Goal: Task Accomplishment & Management: Manage account settings

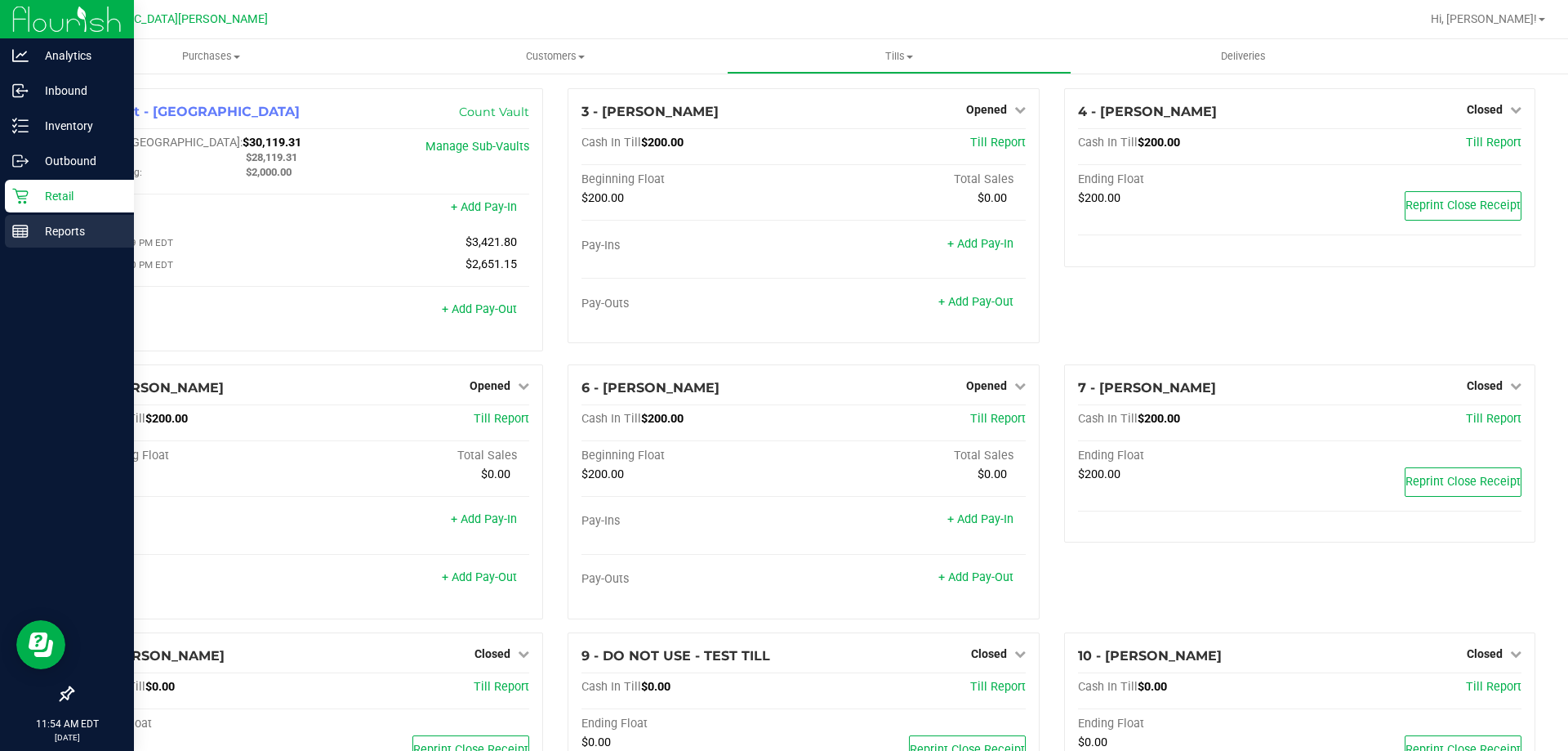
scroll to position [476, 0]
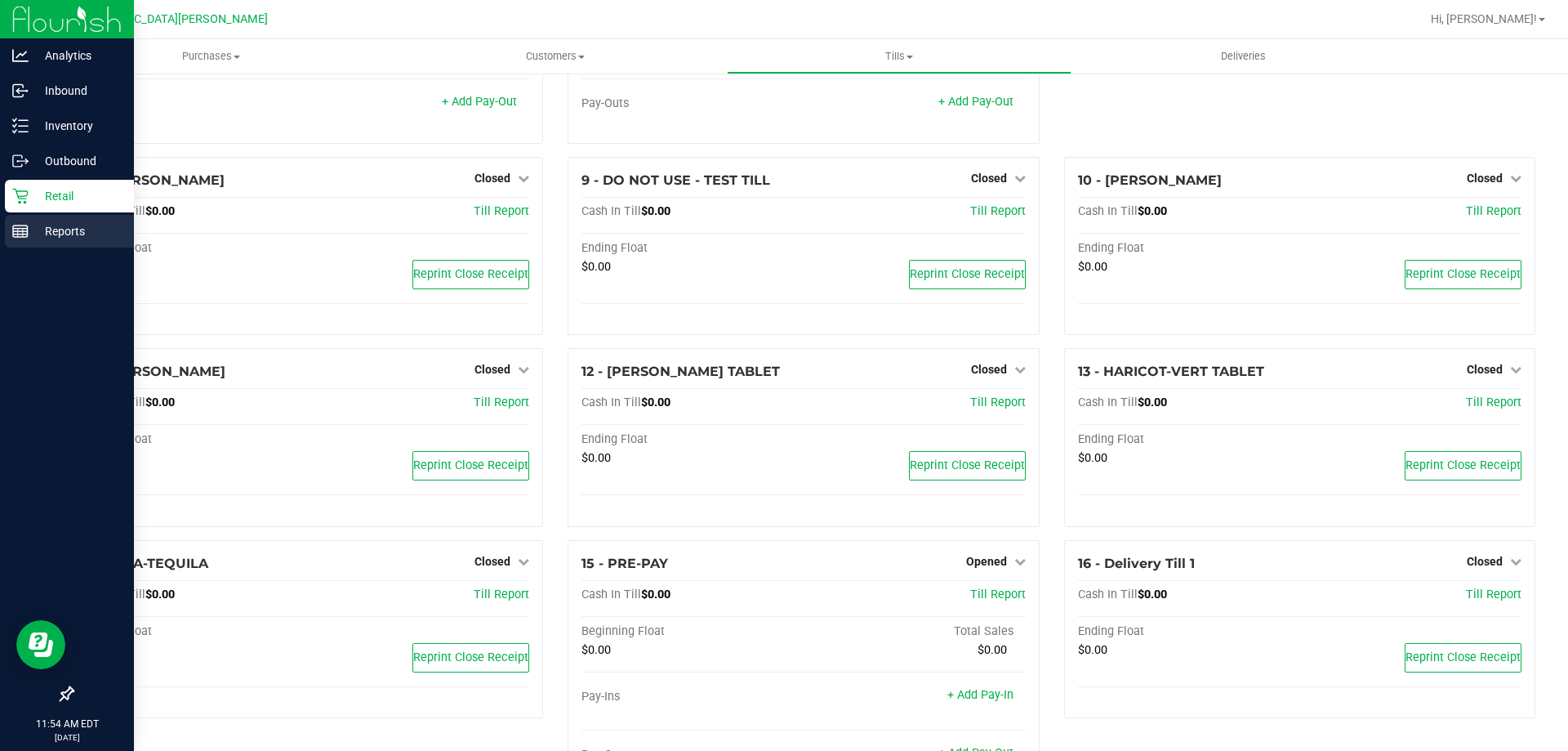
click at [23, 235] on icon at bounding box center [20, 230] width 16 height 16
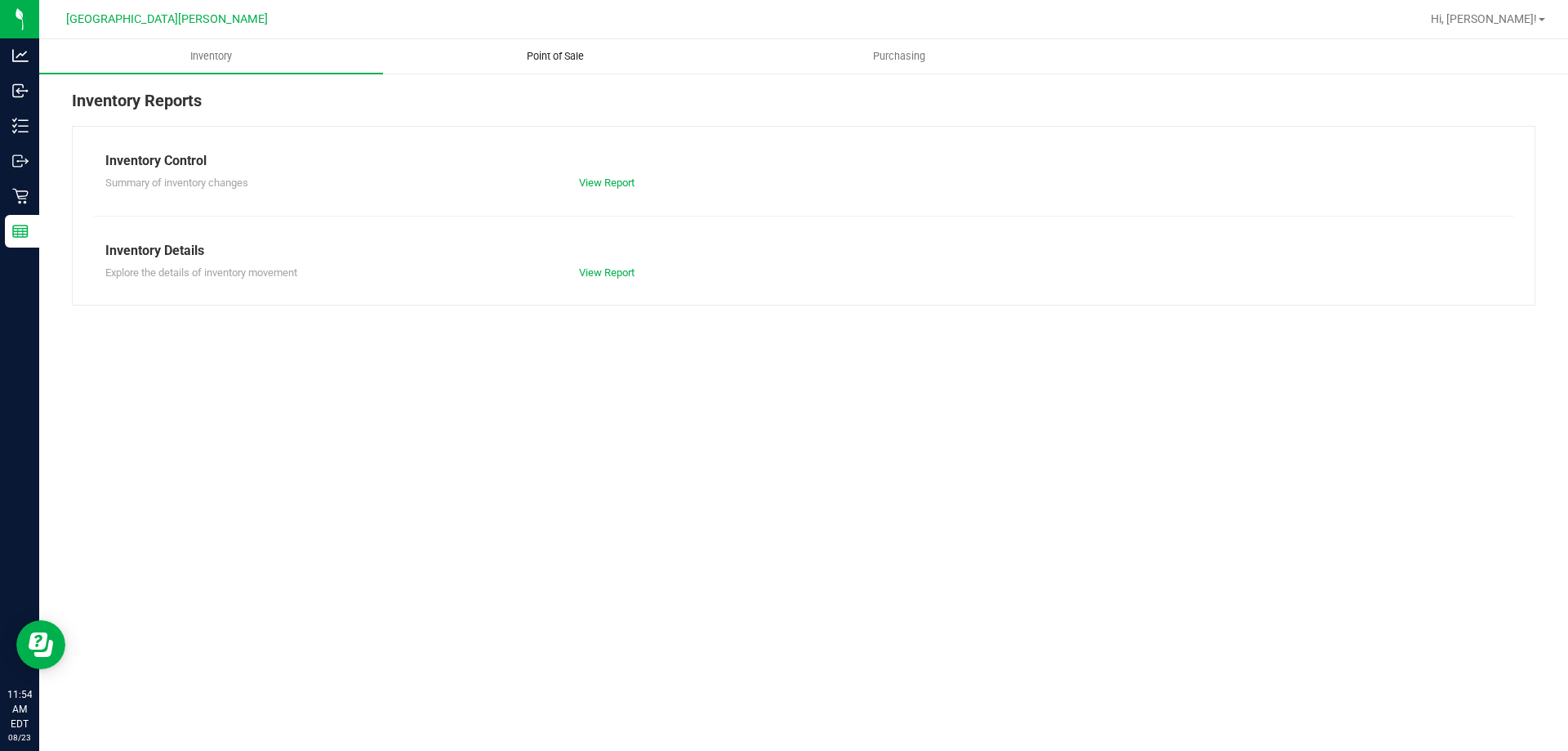
click at [578, 64] on uib-tab-heading "Point of Sale" at bounding box center [555, 56] width 342 height 33
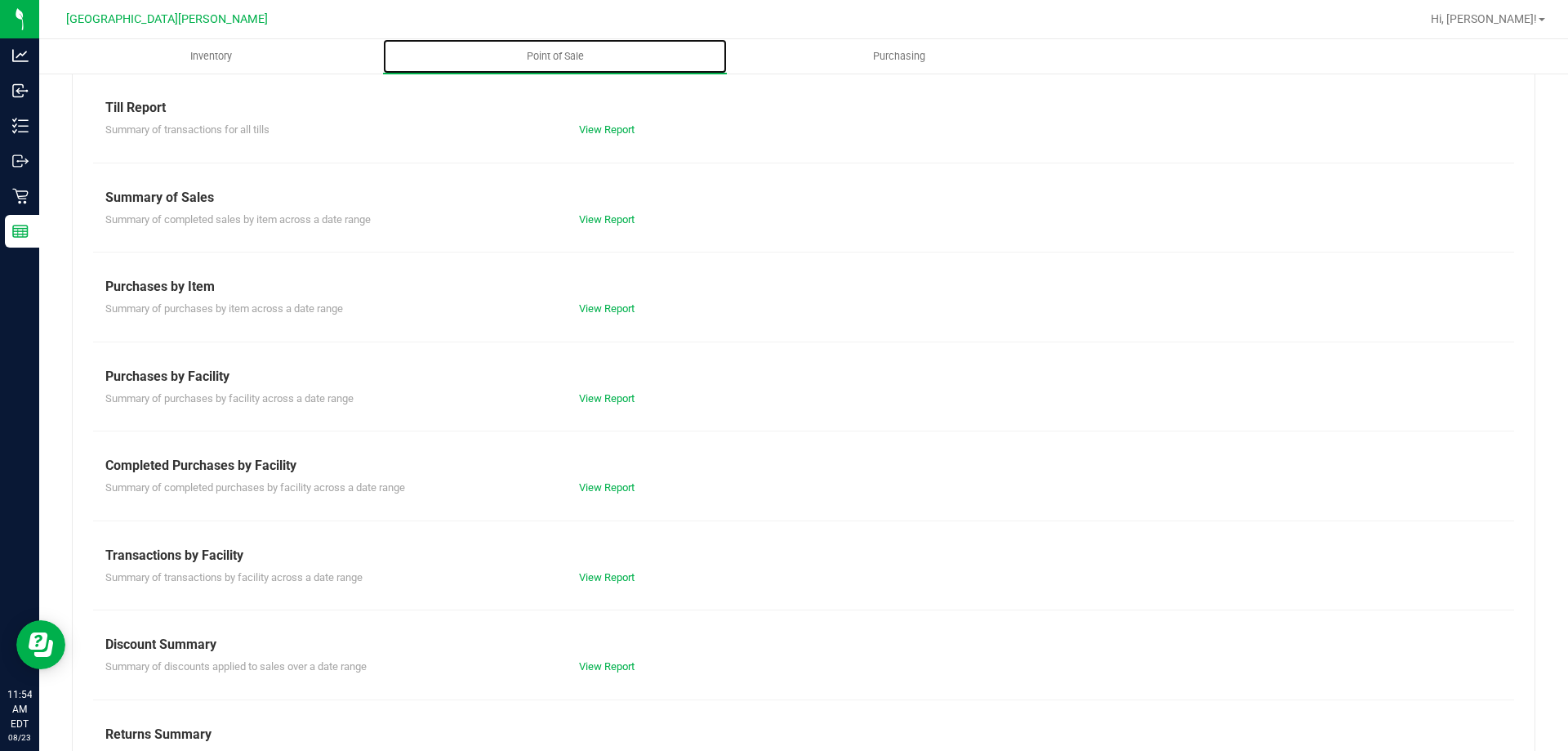
scroll to position [108, 0]
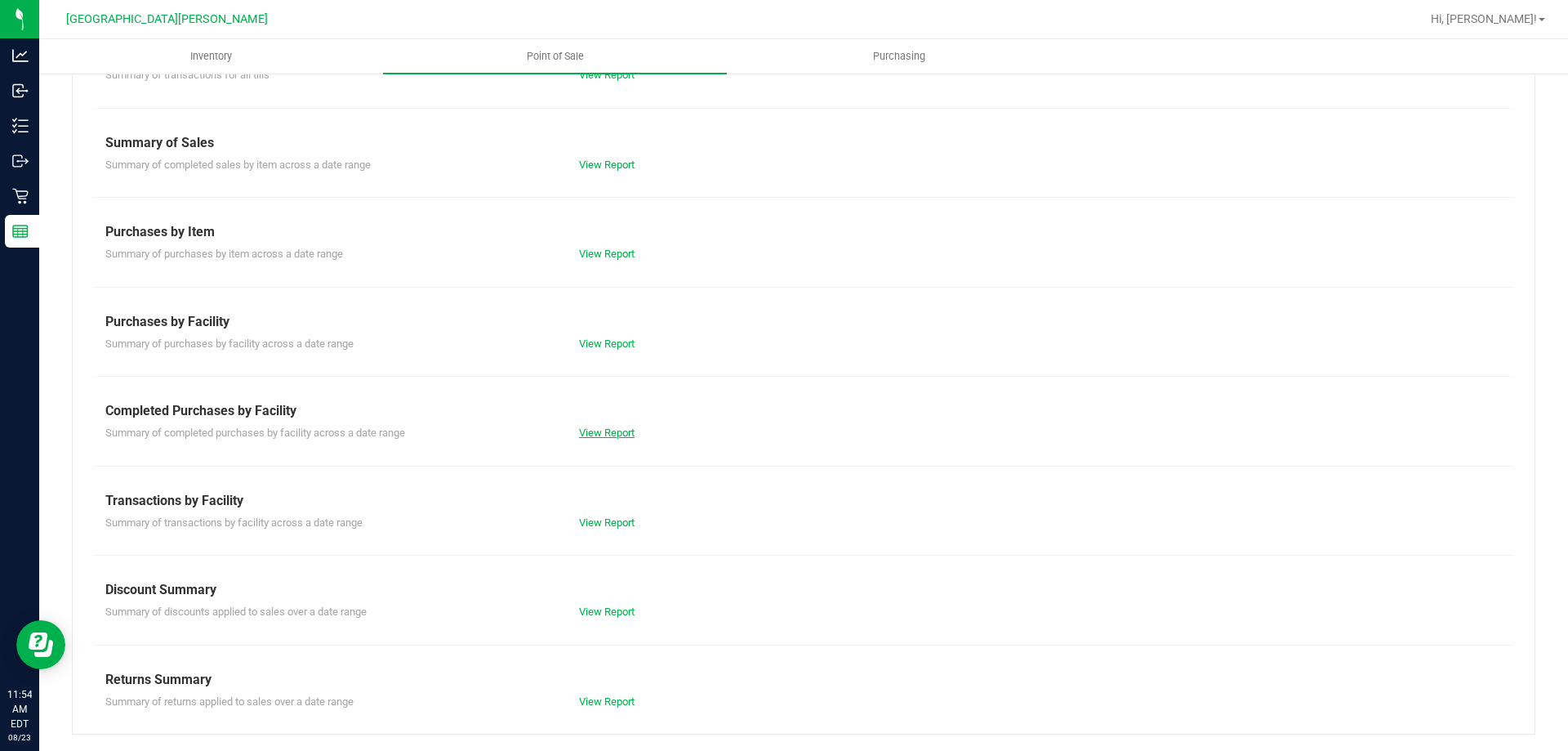
click at [618, 430] on link "View Report" at bounding box center [606, 432] width 55 height 12
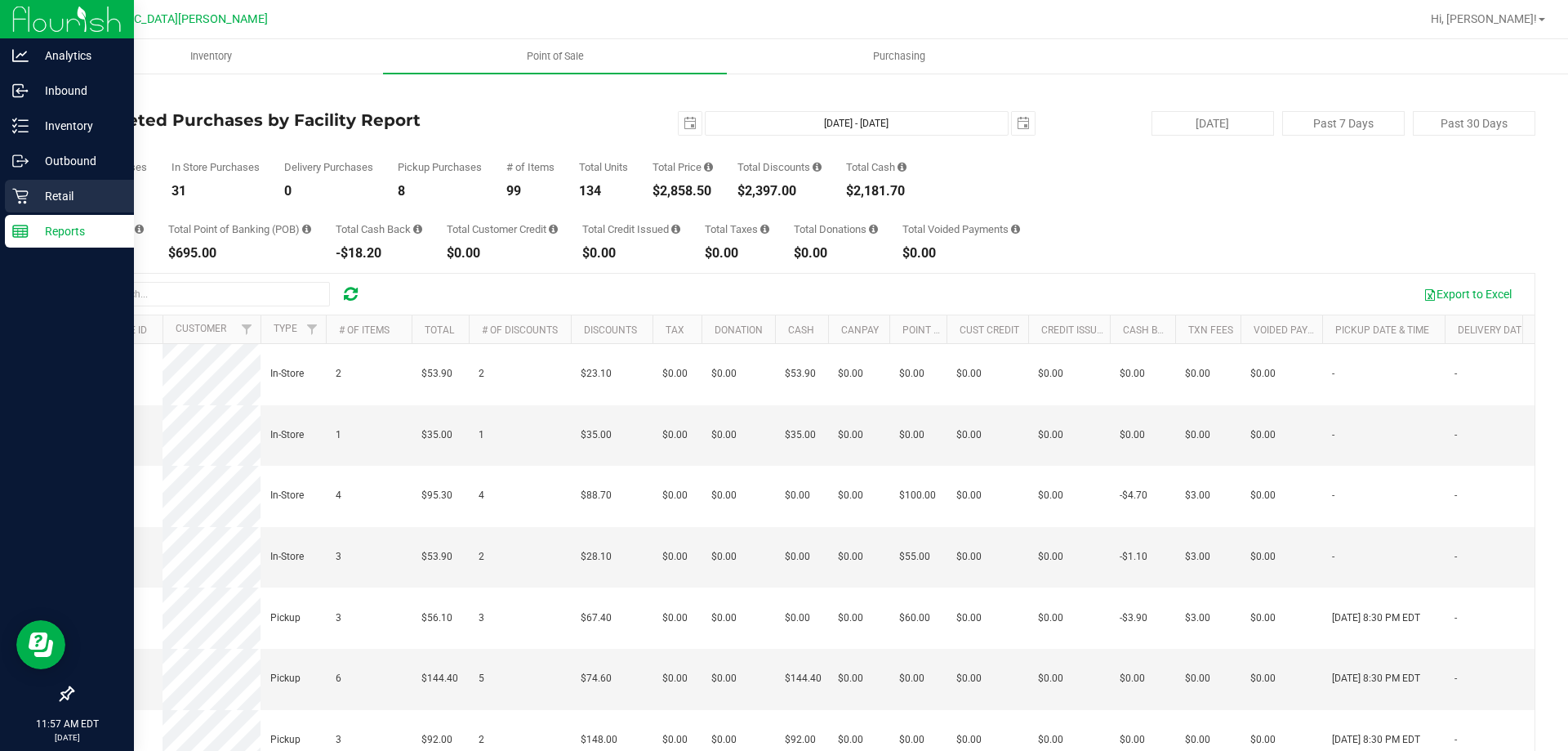
click at [39, 204] on p "Retail" at bounding box center [77, 196] width 98 height 20
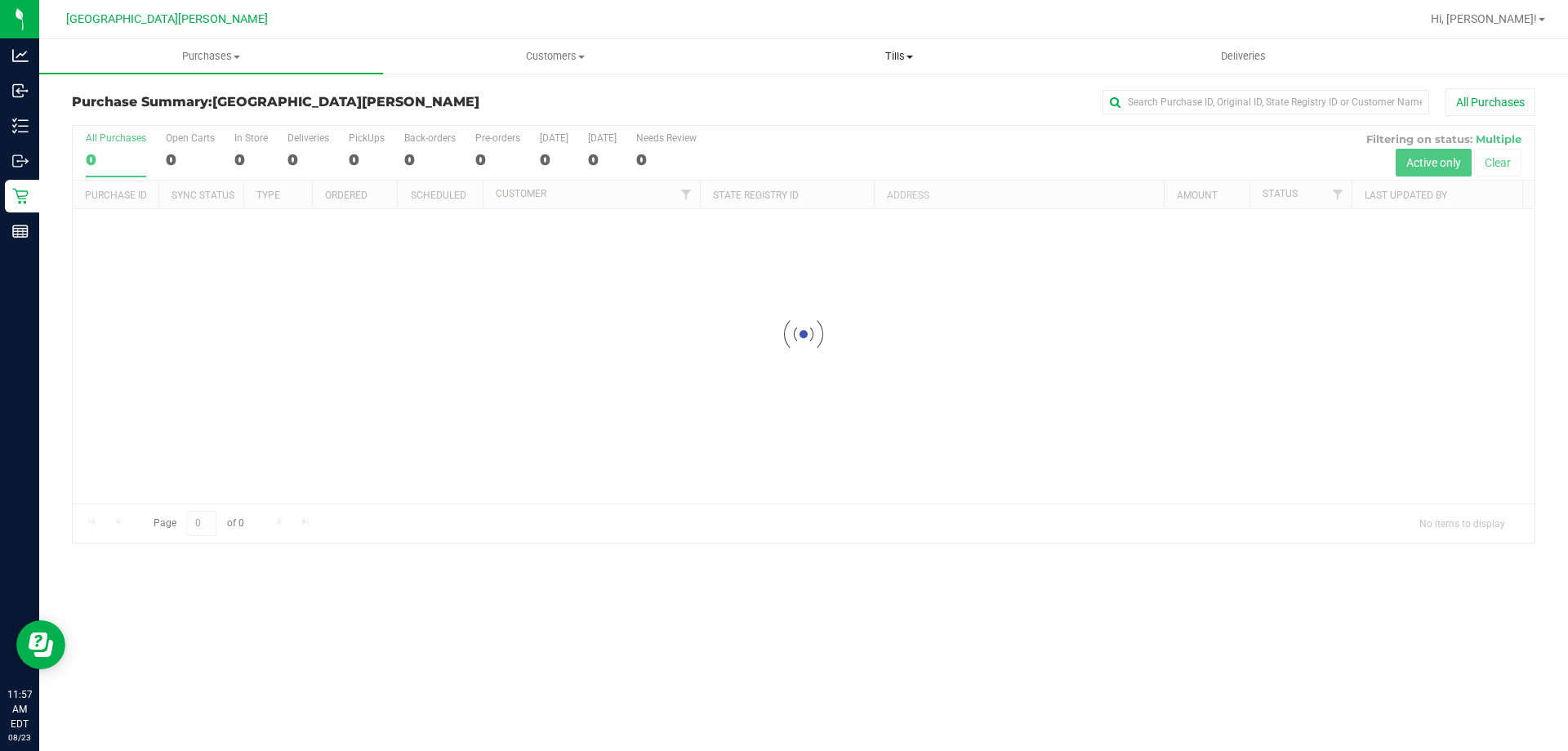
click at [890, 56] on span "Tills" at bounding box center [899, 56] width 342 height 15
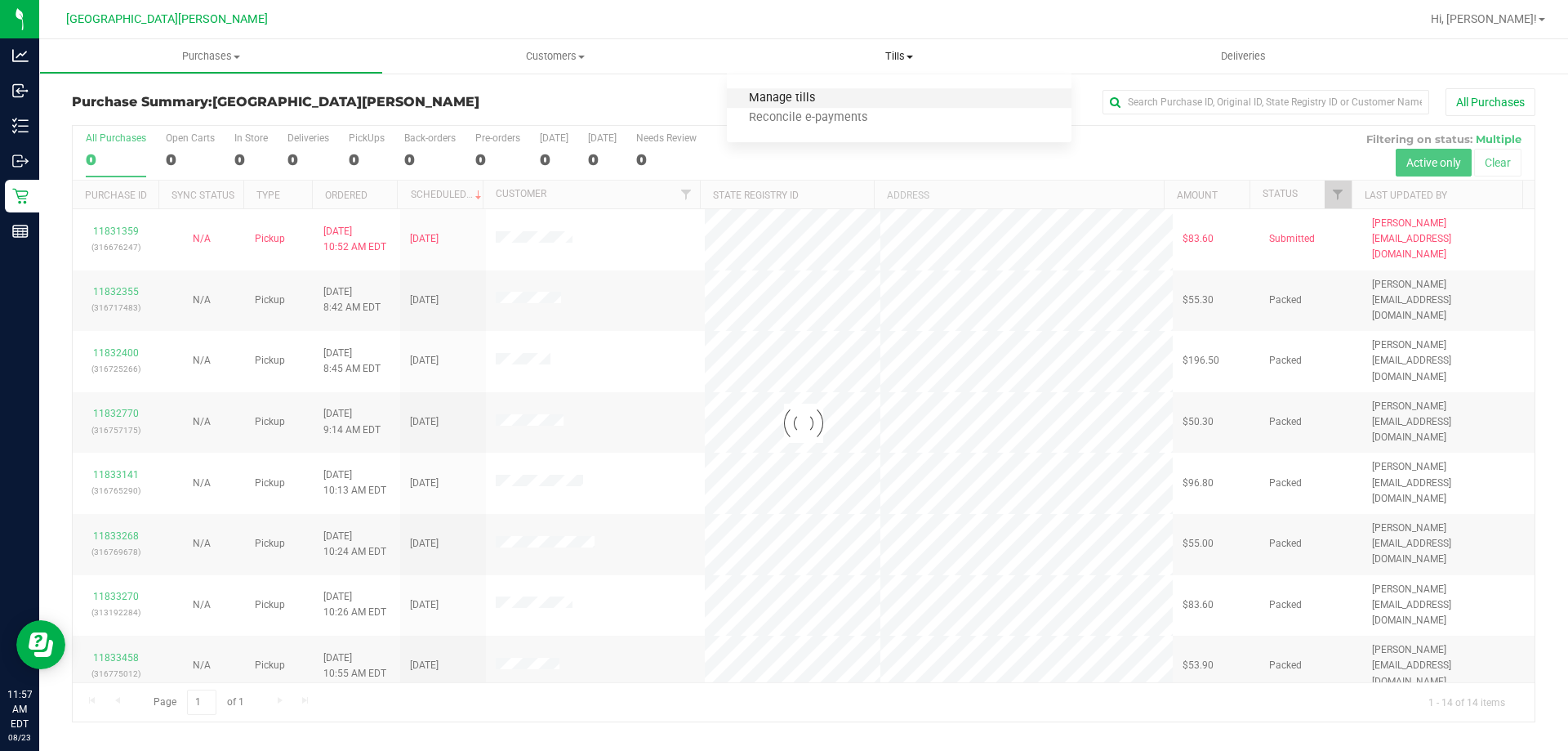
click at [776, 93] on span "Manage tills" at bounding box center [782, 98] width 110 height 14
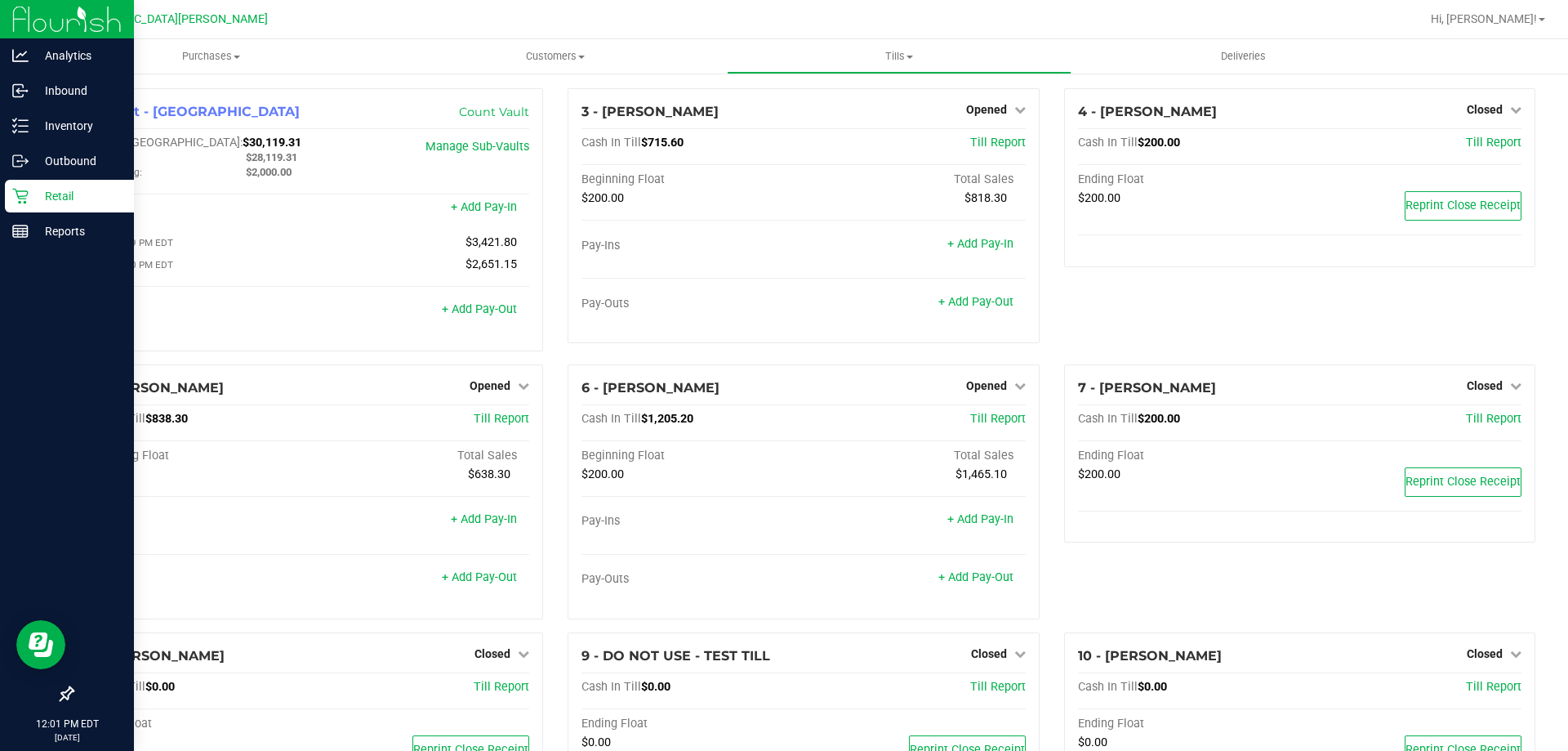
click at [50, 197] on p "Retail" at bounding box center [77, 196] width 98 height 20
